Goal: Find specific page/section: Find specific page/section

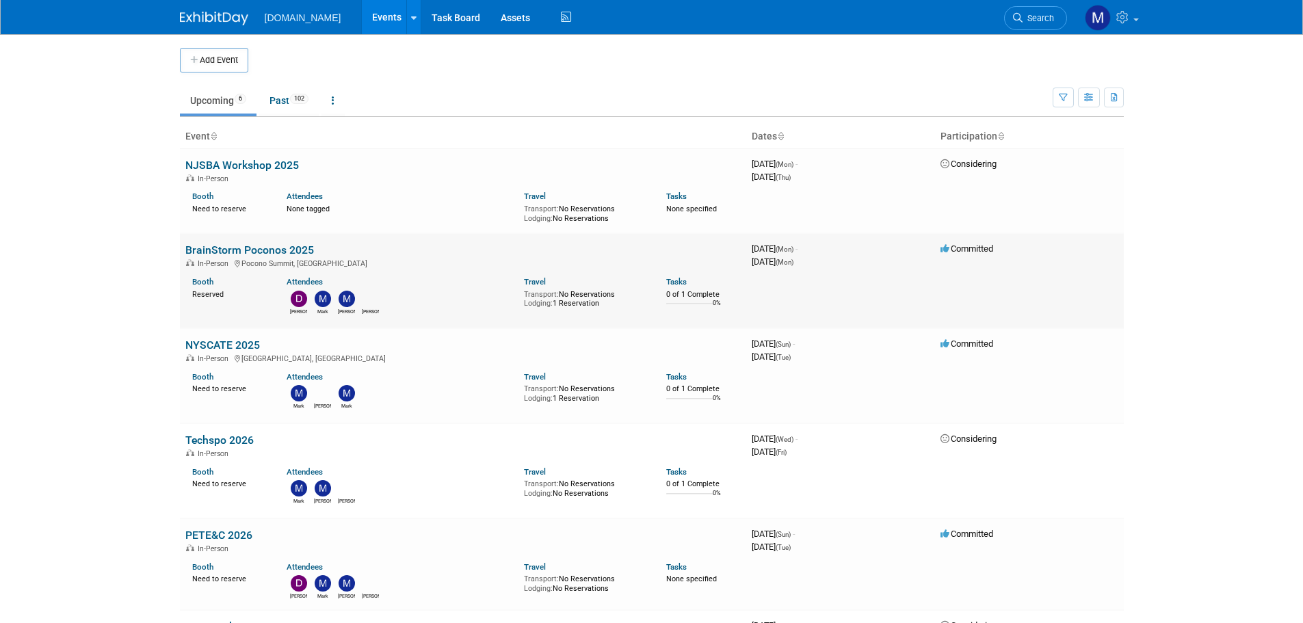
click at [241, 251] on link "BrainStorm Poconos 2025" at bounding box center [249, 249] width 129 height 13
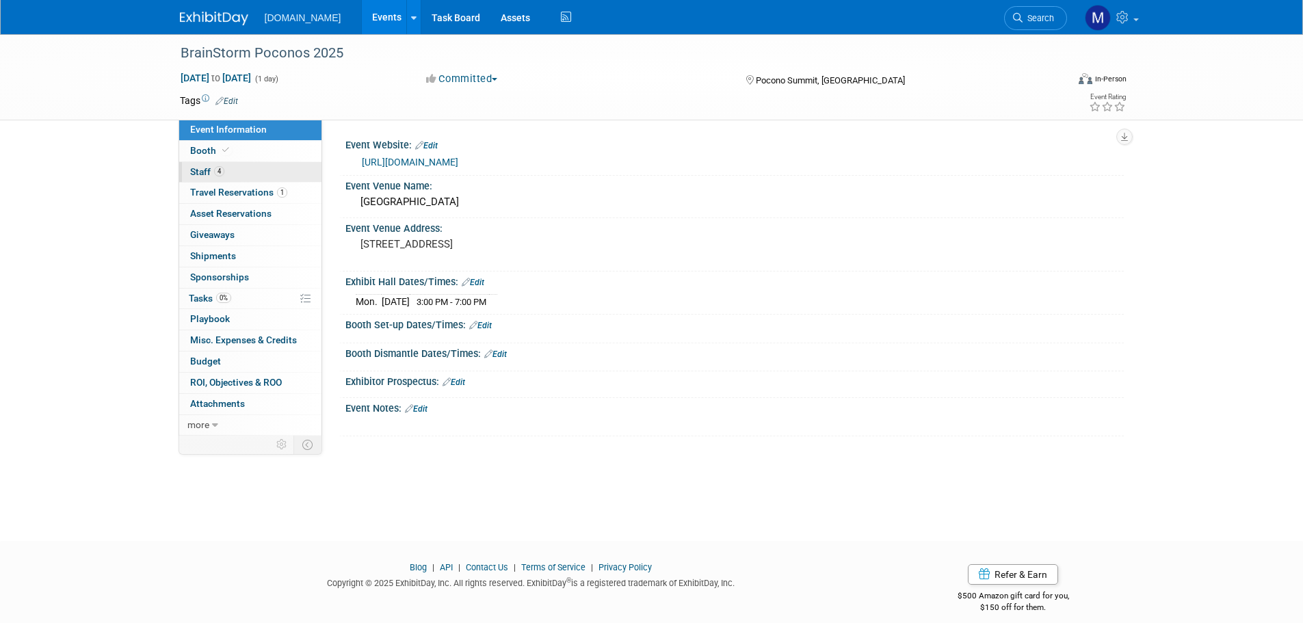
click at [195, 171] on span "Staff 4" at bounding box center [207, 171] width 34 height 11
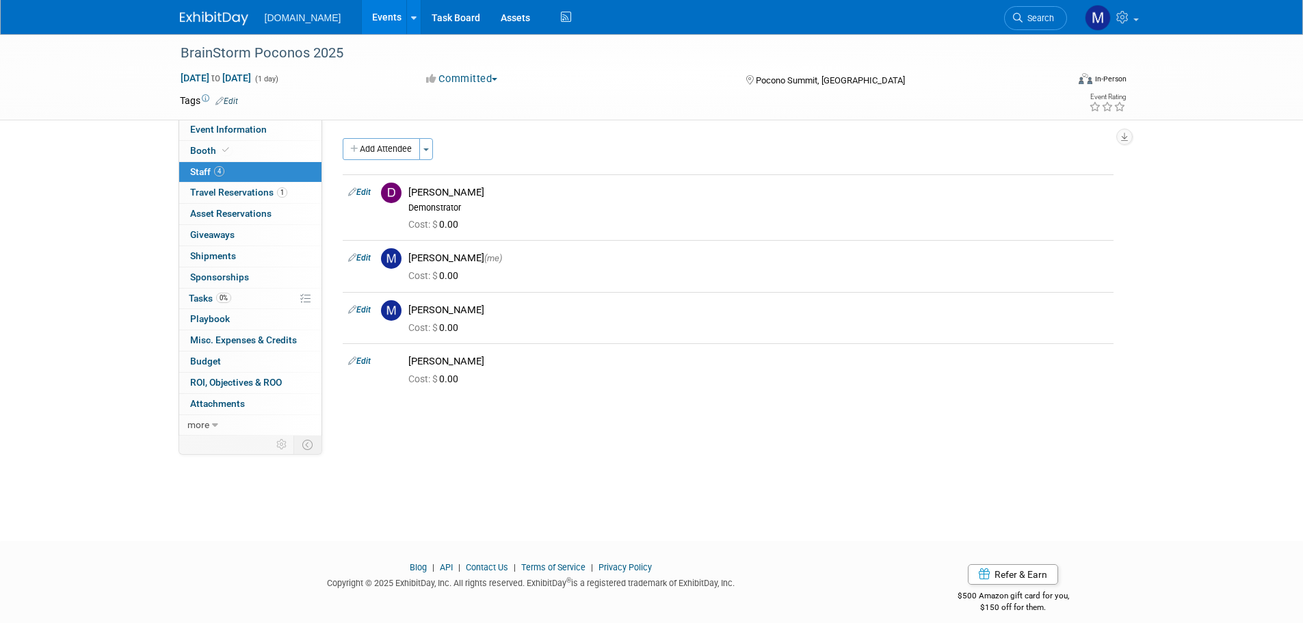
click at [202, 12] on img at bounding box center [214, 19] width 68 height 14
